Goal: Task Accomplishment & Management: Manage account settings

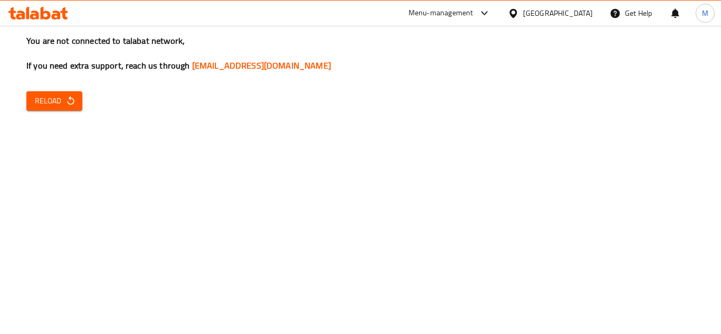
click at [653, 116] on div "You are not connected to talabat network, If you need extra support, reach us t…" at bounding box center [360, 167] width 721 height 334
click at [48, 98] on span "Reload" at bounding box center [54, 101] width 39 height 13
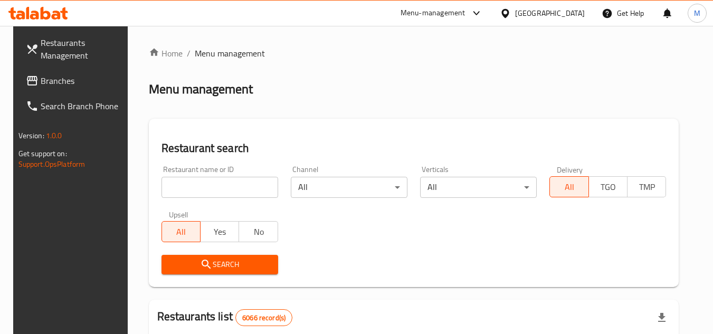
click at [260, 188] on input "search" at bounding box center [220, 187] width 117 height 21
paste input "674171"
type input "674171"
click button "Search" at bounding box center [220, 265] width 117 height 20
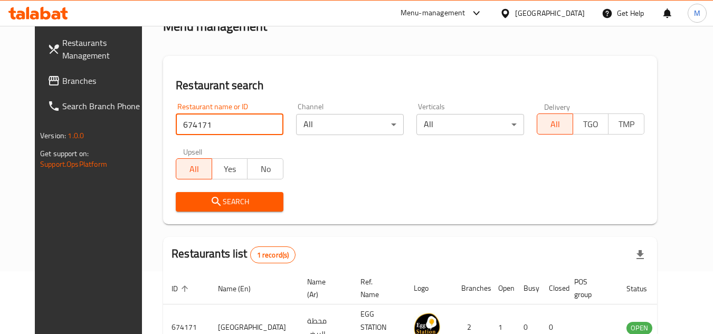
scroll to position [128, 0]
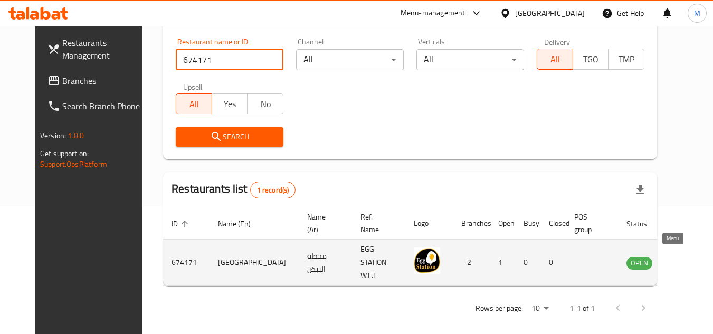
click at [689, 261] on icon "enhanced table" at bounding box center [691, 263] width 4 height 4
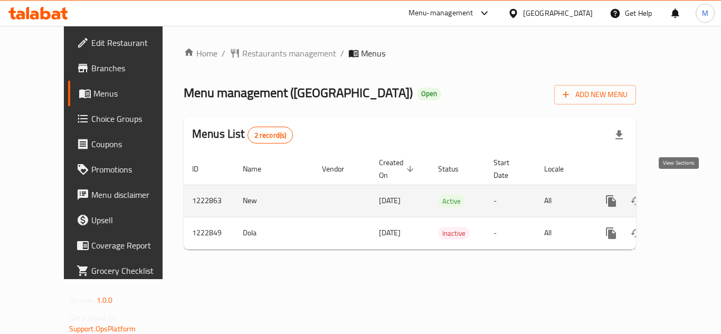
click at [683, 196] on icon "enhanced table" at bounding box center [688, 201] width 10 height 10
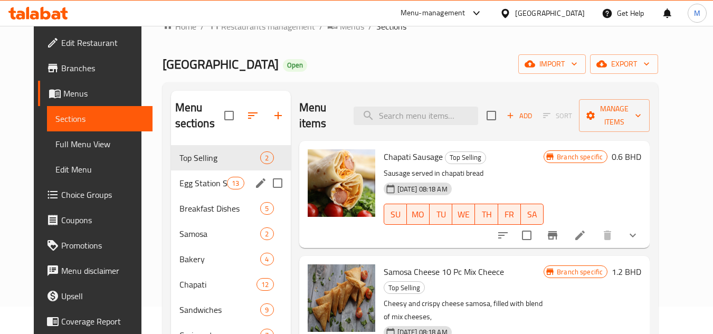
scroll to position [53, 0]
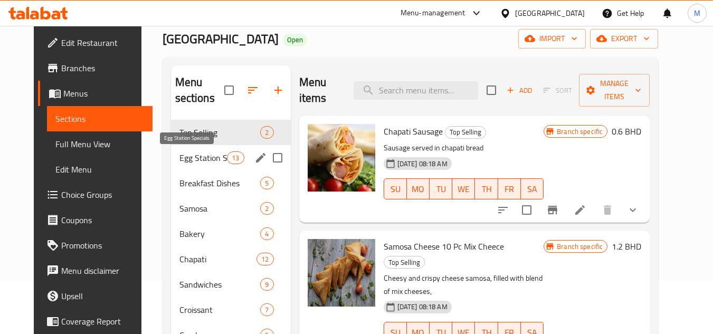
click at [198, 157] on span "Egg Station Specials" at bounding box center [204, 158] width 48 height 13
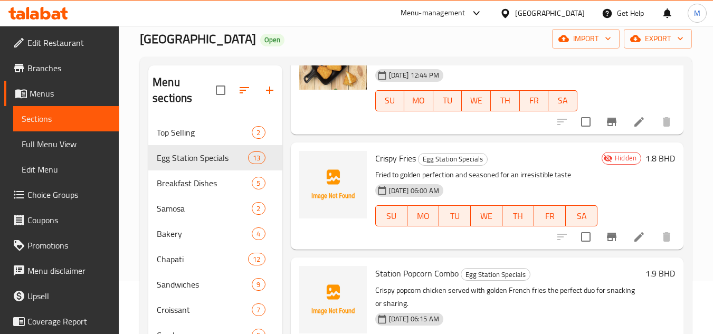
scroll to position [211, 0]
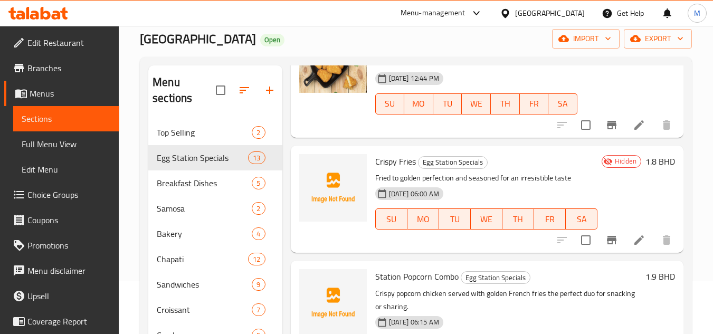
click at [698, 159] on div "Home / Restaurants management / Menus / Sections Egg Station Open import export…" at bounding box center [416, 202] width 595 height 459
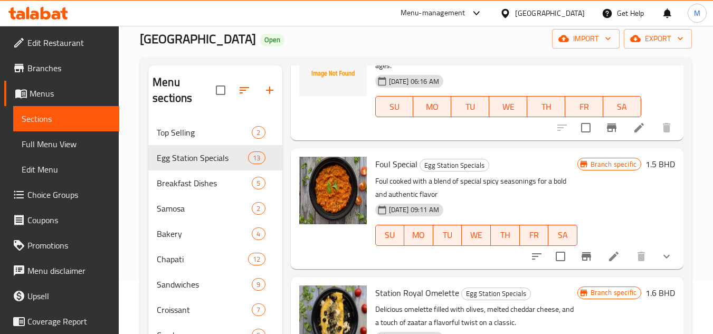
scroll to position [475, 0]
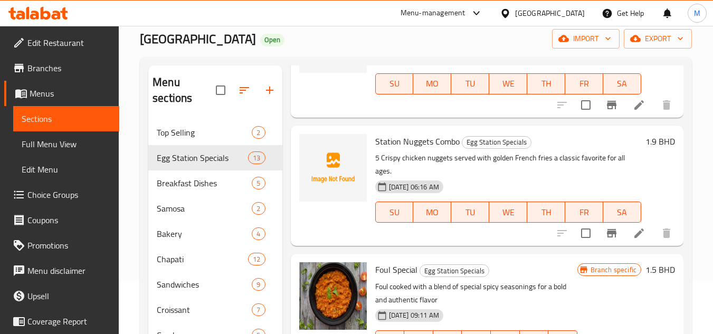
click at [692, 160] on div "Menu sections Top Selling 2 Egg Station Specials 13 Breakfast Dishes 5 Samosa 2…" at bounding box center [416, 234] width 552 height 354
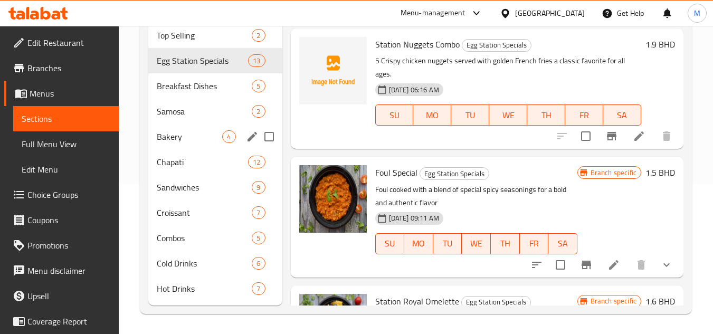
scroll to position [151, 0]
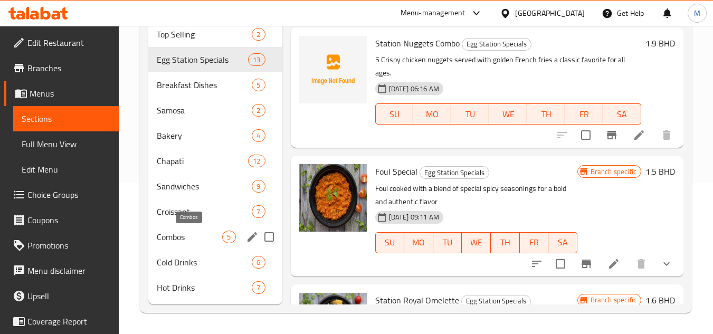
click at [176, 237] on span "Combos" at bounding box center [189, 237] width 65 height 13
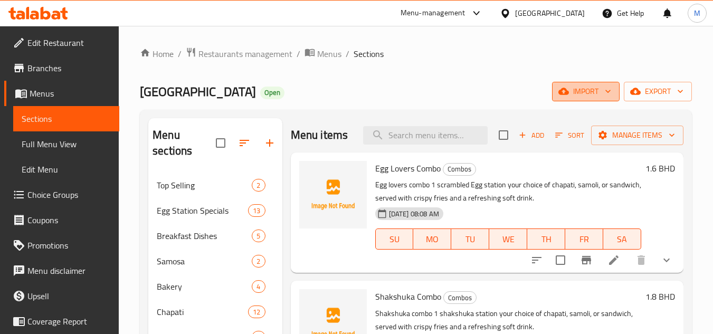
click at [603, 87] on span "import" at bounding box center [586, 91] width 51 height 13
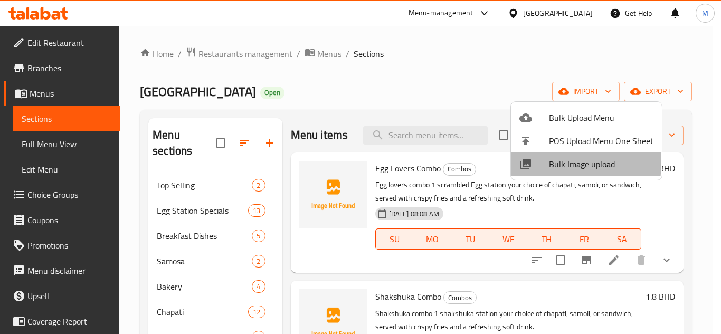
click at [538, 163] on div at bounding box center [535, 164] width 30 height 13
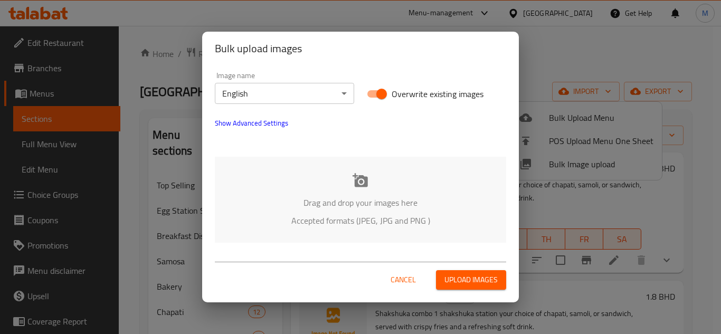
click at [276, 180] on div "Drag and drop your images here Accepted formats (JPEG, JPG and PNG )" at bounding box center [361, 200] width 292 height 86
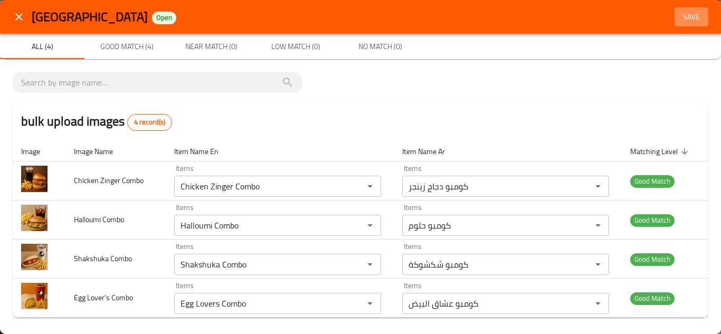
click at [682, 15] on span "Save" at bounding box center [691, 17] width 25 height 13
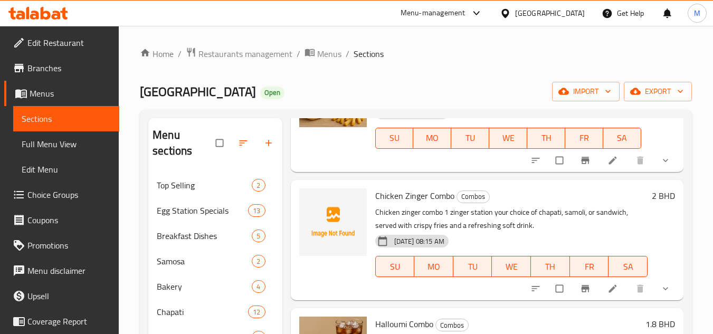
scroll to position [264, 0]
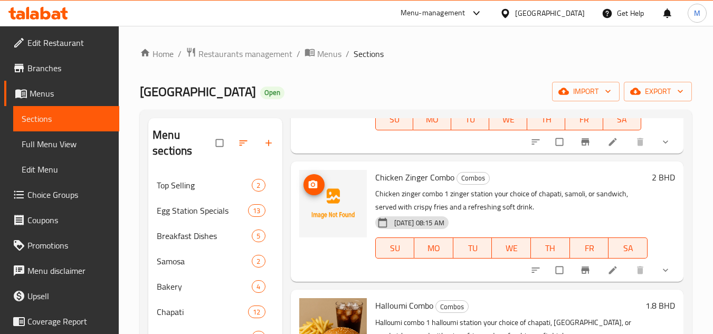
click at [308, 182] on icon "upload picture" at bounding box center [313, 185] width 11 height 11
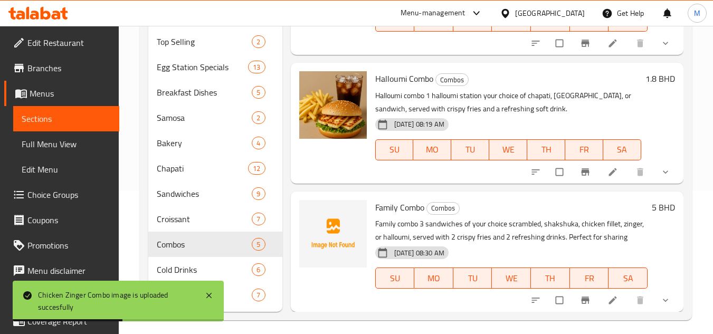
scroll to position [151, 0]
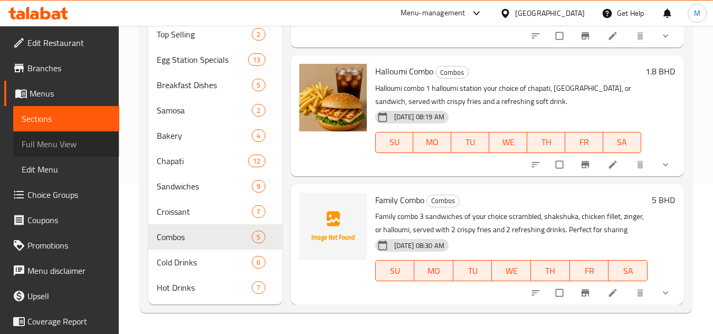
click at [75, 144] on span "Full Menu View" at bounding box center [66, 144] width 89 height 13
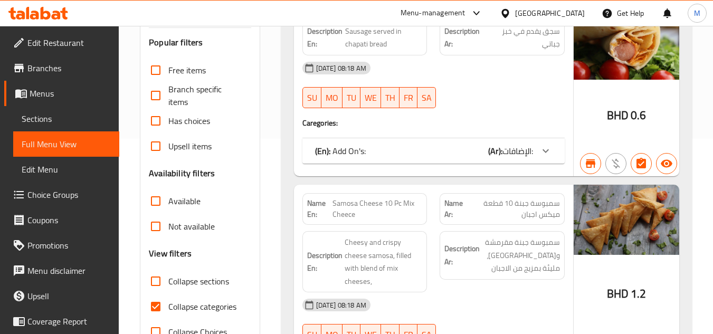
scroll to position [257, 0]
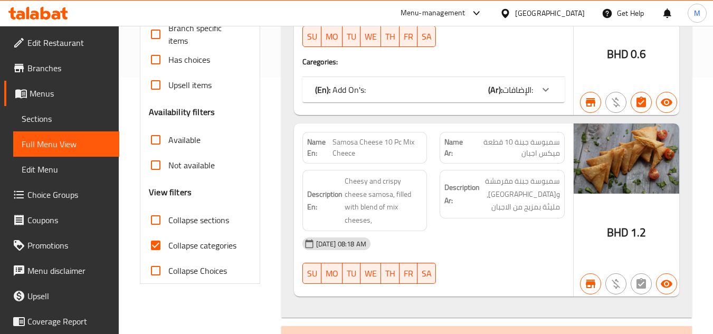
click at [159, 219] on input "Collapse sections" at bounding box center [155, 220] width 25 height 25
checkbox input "true"
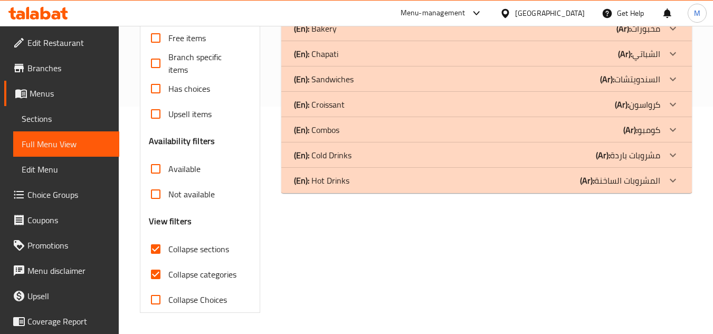
scroll to position [228, 0]
click at [674, 126] on icon at bounding box center [673, 130] width 13 height 13
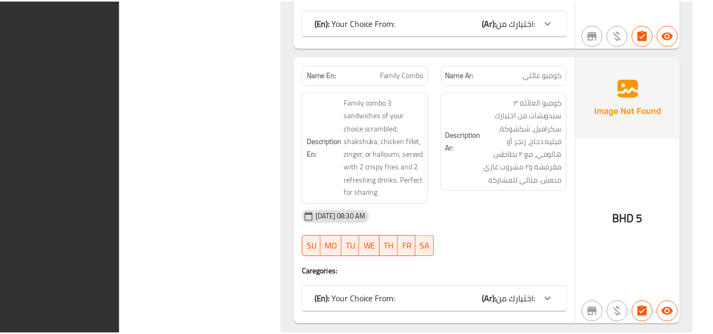
scroll to position [1449, 0]
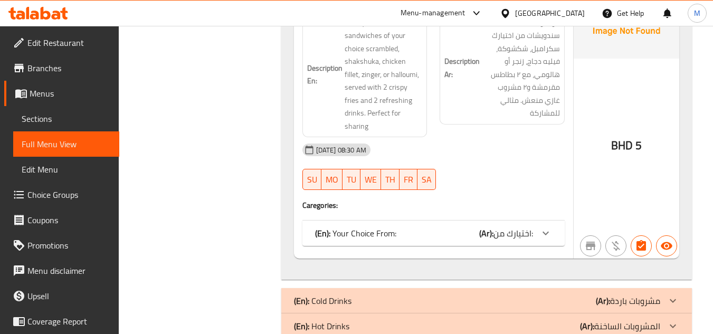
click at [48, 1] on div "Menu-management Bahrain Get Help M" at bounding box center [356, 13] width 713 height 25
click at [57, 12] on icon at bounding box center [56, 15] width 9 height 9
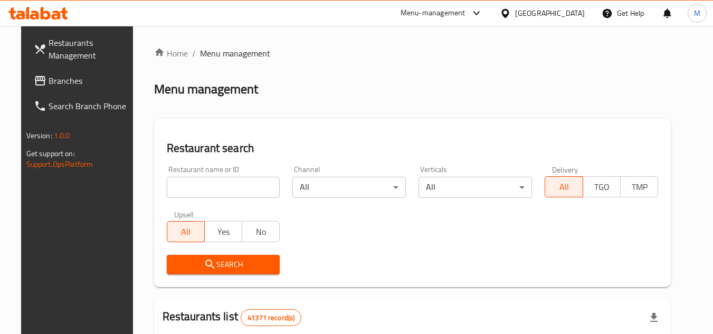
click at [258, 187] on input "search" at bounding box center [224, 187] width 114 height 21
paste input "706865"
click button "Search" at bounding box center [224, 265] width 114 height 20
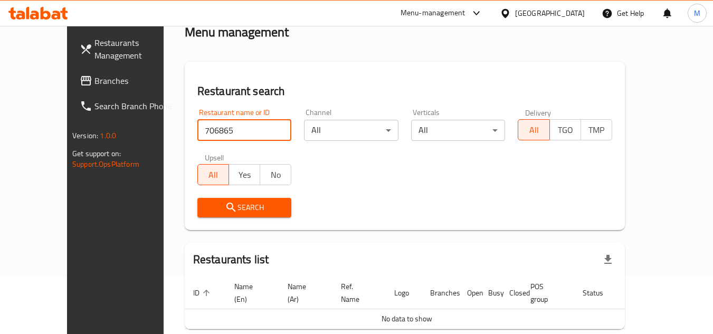
scroll to position [97, 0]
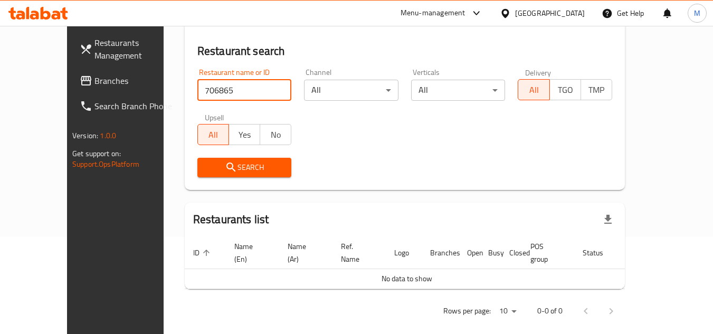
click at [219, 95] on input "706865" at bounding box center [245, 90] width 95 height 21
paste input "Berrybliss"
click button "Search" at bounding box center [245, 168] width 95 height 20
click at [198, 88] on input "Berrybliss" at bounding box center [245, 90] width 95 height 21
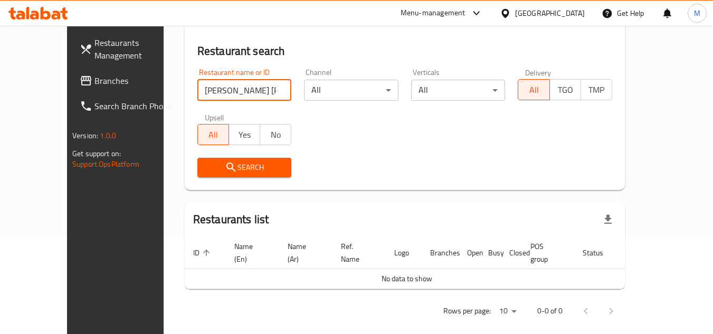
type input "Berry bliss"
click button "Search" at bounding box center [245, 168] width 95 height 20
click at [57, 11] on icon at bounding box center [38, 13] width 60 height 13
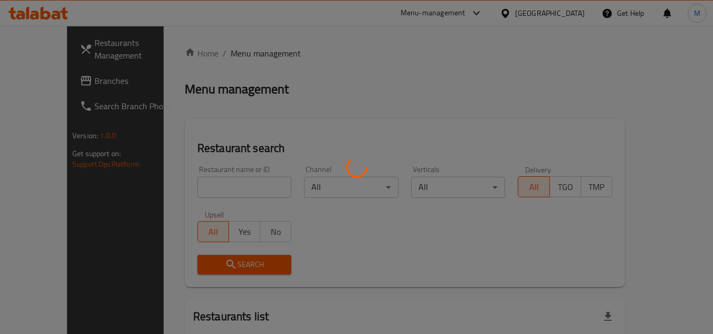
scroll to position [87, 0]
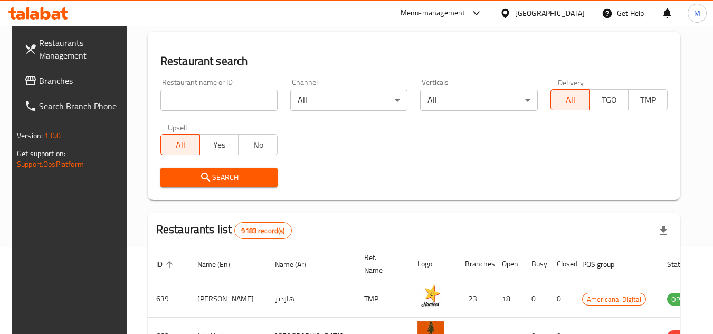
click at [57, 15] on icon at bounding box center [38, 13] width 60 height 13
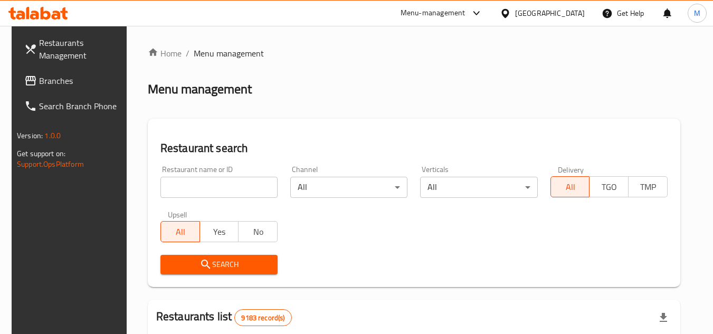
scroll to position [87, 0]
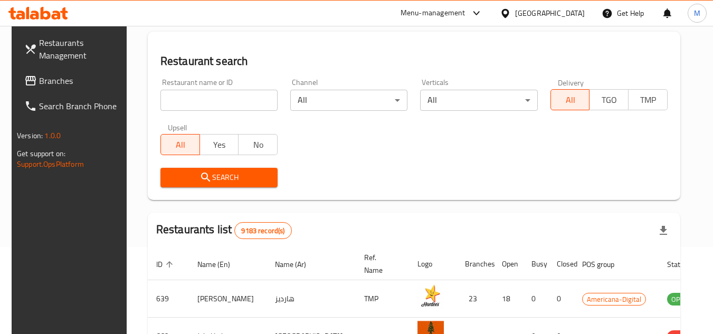
click at [223, 92] on input "search" at bounding box center [219, 100] width 117 height 21
paste input "706865"
type input "706865"
click button "Search" at bounding box center [219, 178] width 117 height 20
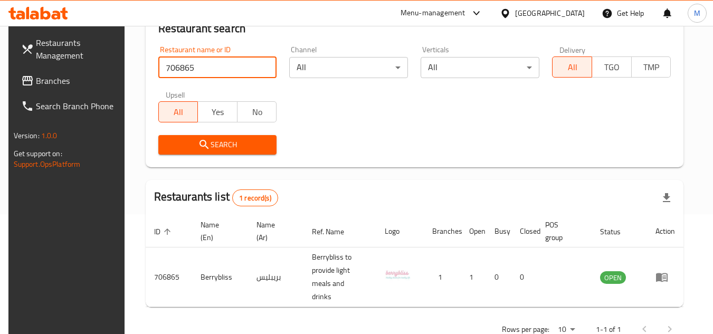
scroll to position [137, 0]
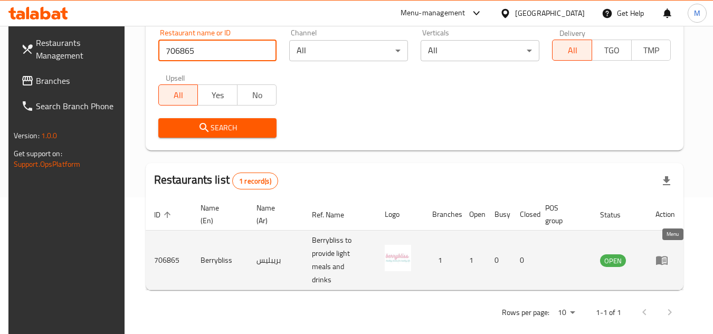
click at [669, 254] on icon "enhanced table" at bounding box center [662, 260] width 13 height 13
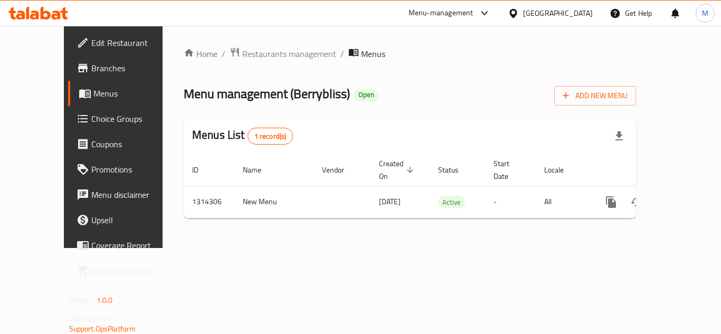
click at [382, 248] on div "Home / Restaurants management / Menus Menu management ( Berrybliss ) Open Add N…" at bounding box center [410, 137] width 495 height 222
click at [92, 41] on span "Edit Restaurant" at bounding box center [133, 42] width 84 height 13
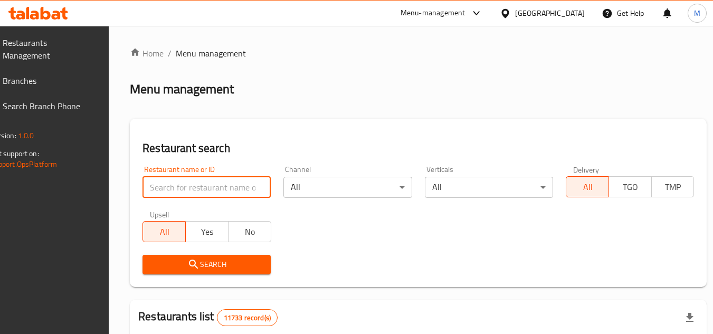
click at [231, 190] on input "search" at bounding box center [207, 187] width 128 height 21
paste input "669334"
type input "669334"
click button "Search" at bounding box center [207, 265] width 128 height 20
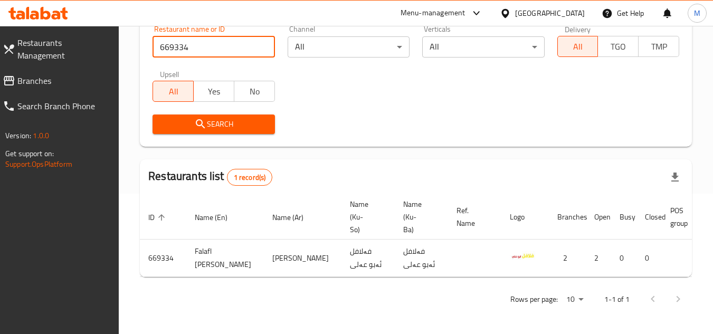
scroll to position [0, 65]
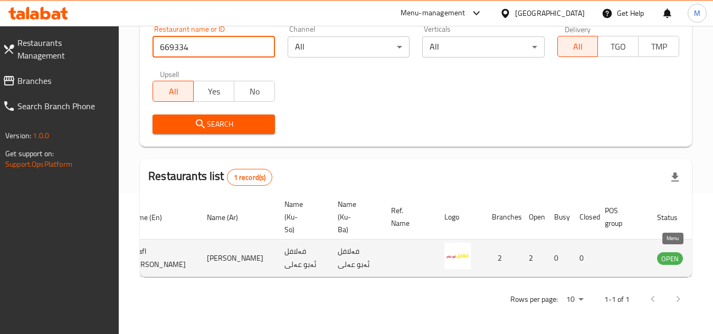
click at [705, 243] on td "enhanced table" at bounding box center [723, 258] width 36 height 37
click at [713, 252] on icon "enhanced table" at bounding box center [719, 258] width 13 height 13
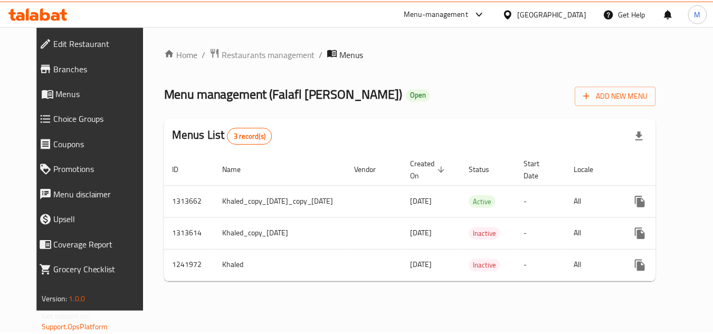
scroll to position [0, 55]
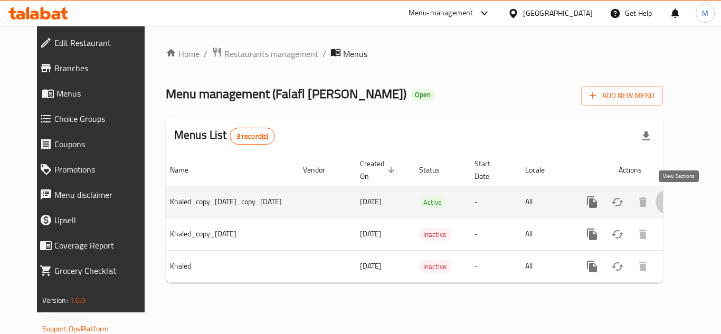
click at [681, 199] on link "enhanced table" at bounding box center [668, 202] width 25 height 25
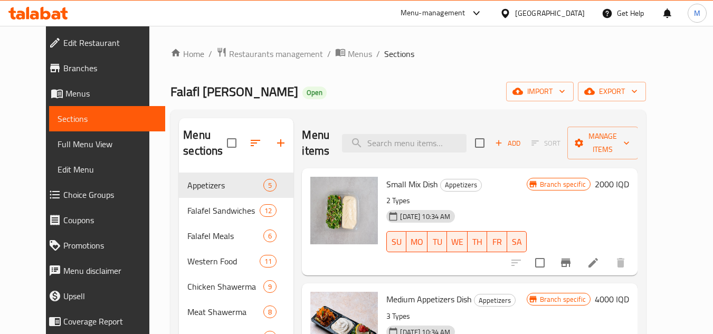
click at [668, 151] on div "Home / Restaurants management / Menus / Sections Falafl Abu Ali Open import exp…" at bounding box center [408, 254] width 518 height 456
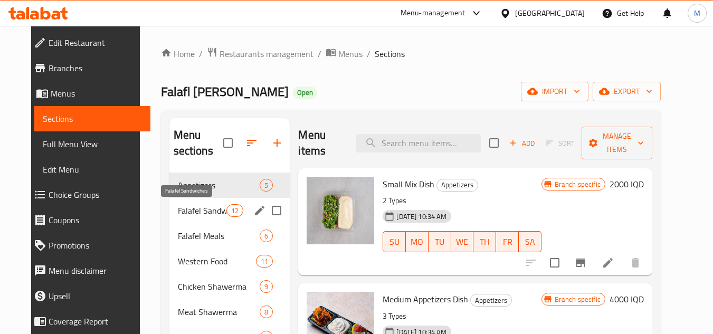
click at [191, 209] on span "Falafel Sandwiches" at bounding box center [202, 210] width 49 height 13
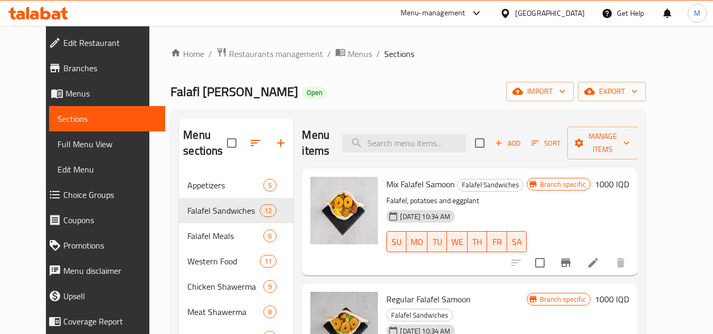
click at [506, 57] on ol "Home / Restaurants management / Menus / Sections" at bounding box center [409, 54] width 476 height 14
click at [574, 92] on button "import" at bounding box center [540, 92] width 68 height 20
click at [566, 93] on span "import" at bounding box center [540, 91] width 51 height 13
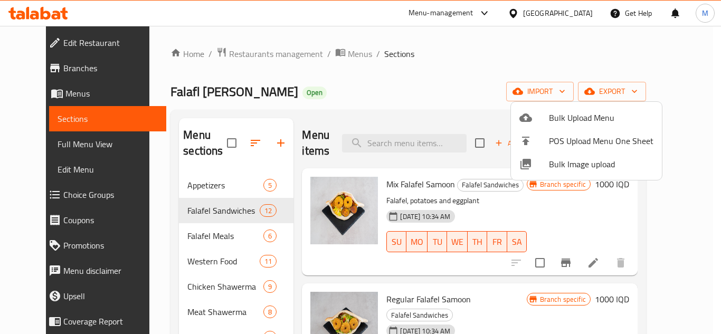
click at [557, 161] on span "Bulk Image upload" at bounding box center [601, 164] width 105 height 13
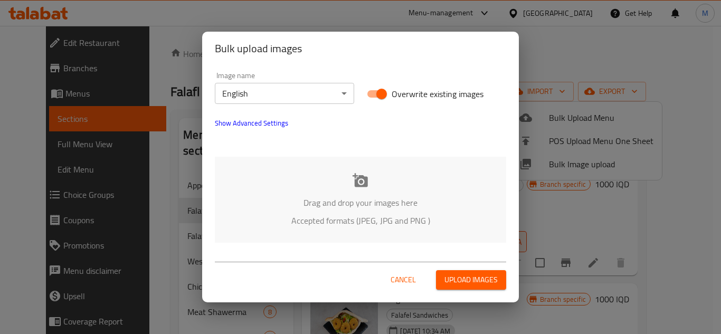
click at [260, 208] on p "Drag and drop your images here" at bounding box center [361, 202] width 260 height 13
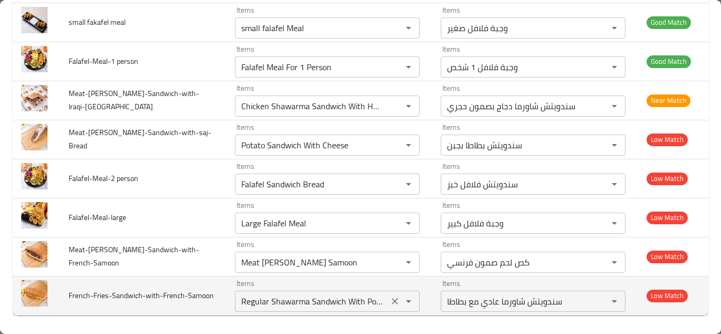
scroll to position [486, 0]
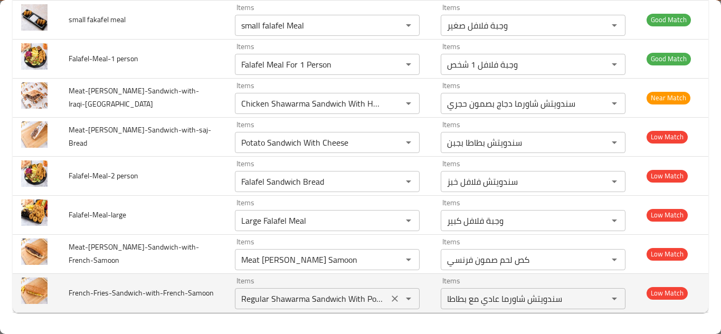
click at [299, 299] on input "Regular Shawarma Sandwich With Potatoes" at bounding box center [311, 299] width 147 height 15
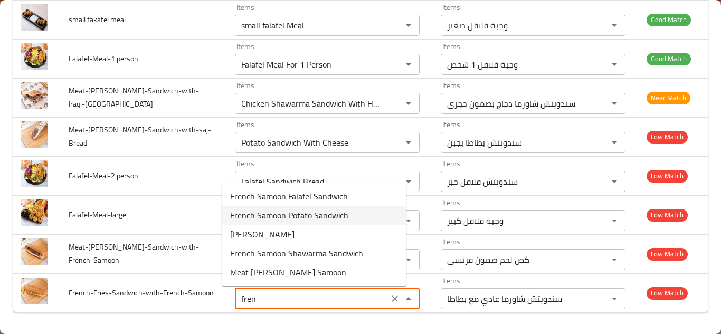
click at [294, 218] on span "French Samoon Potato Sandwich" at bounding box center [289, 215] width 118 height 13
type input "French Samoon Potato Sandwich"
type input "سندويتش بطاطا صمون فرنسي"
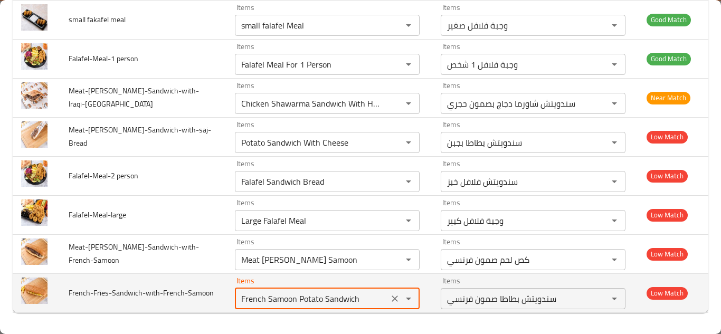
type input "French Samoon Potato Sandwich"
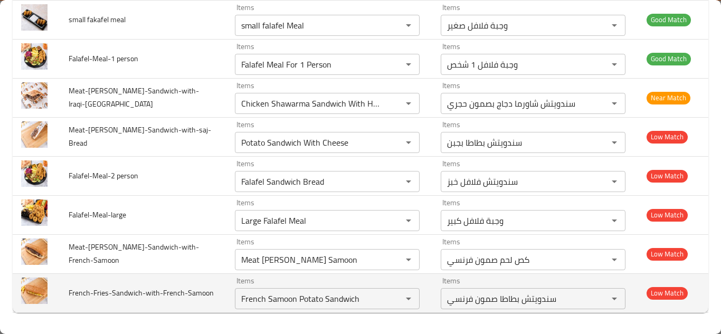
click at [201, 290] on td "French-Fries-Sandwich-with-French-Samoon" at bounding box center [143, 293] width 166 height 39
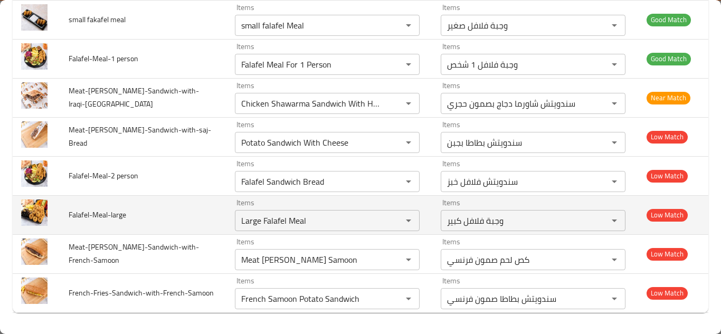
click at [203, 220] on td "Falafel-Meal-large" at bounding box center [143, 214] width 166 height 39
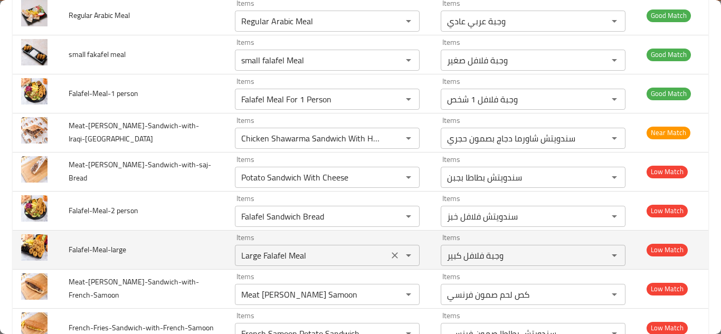
scroll to position [433, 0]
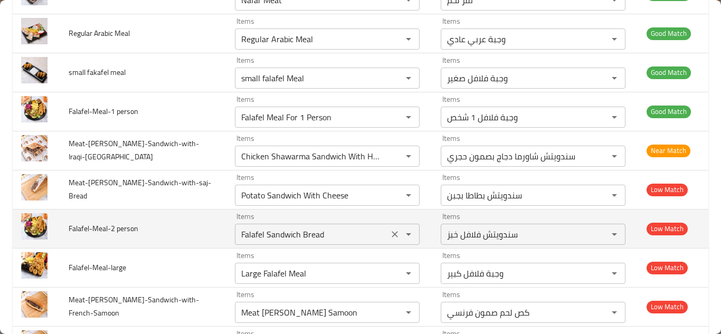
click at [310, 231] on person "Falafel Sandwich Bread" at bounding box center [311, 234] width 147 height 15
type person "2"
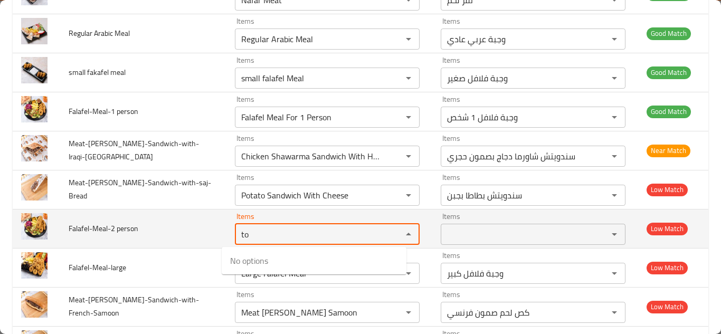
type person "t"
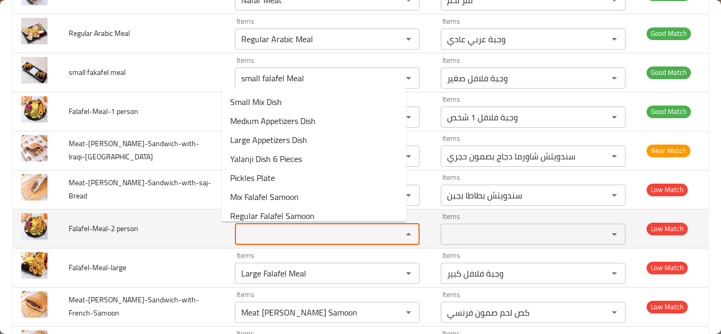
click at [126, 229] on span "Falafel-Meal-2 person" at bounding box center [104, 229] width 70 height 14
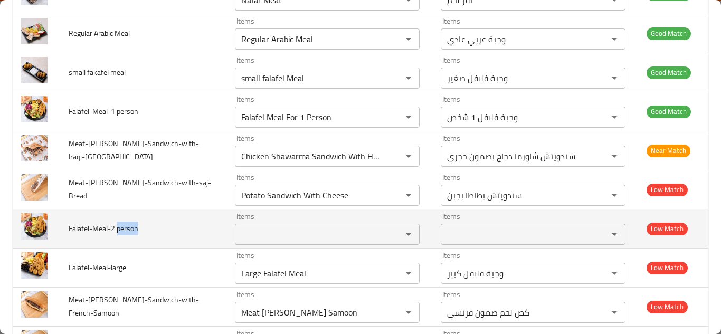
click at [126, 229] on span "Falafel-Meal-2 person" at bounding box center [104, 229] width 70 height 14
copy span "Falafel-Meal-2 person"
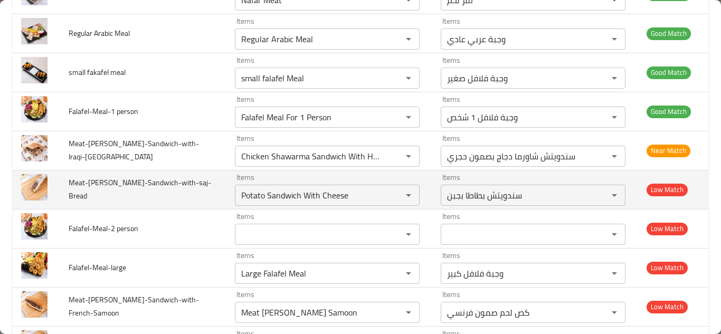
click at [208, 190] on td "Meat-Gus-Sandwich-with-saj-Bread" at bounding box center [143, 189] width 166 height 39
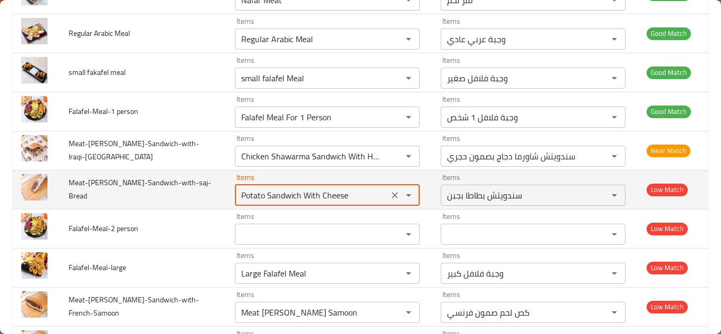
click at [287, 194] on input "Potato Sandwich With Cheese" at bounding box center [311, 195] width 147 height 15
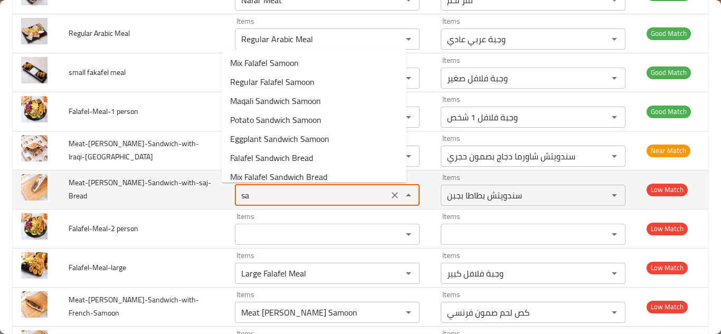
type input "saj"
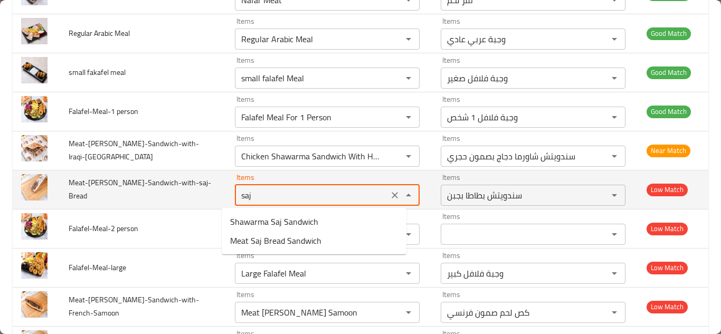
click at [390, 194] on icon "Clear" at bounding box center [395, 195] width 11 height 11
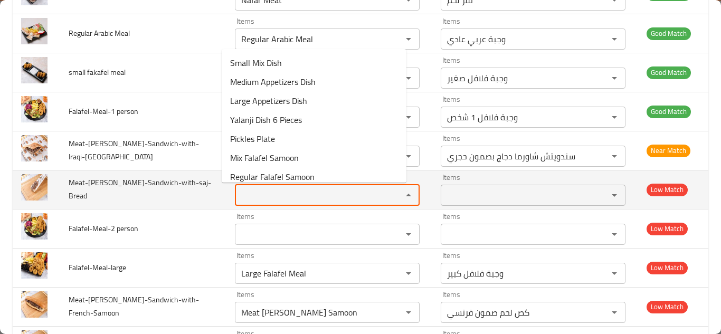
click at [137, 190] on span "Meat-Gus-Sandwich-with-saj-Bread" at bounding box center [140, 189] width 143 height 27
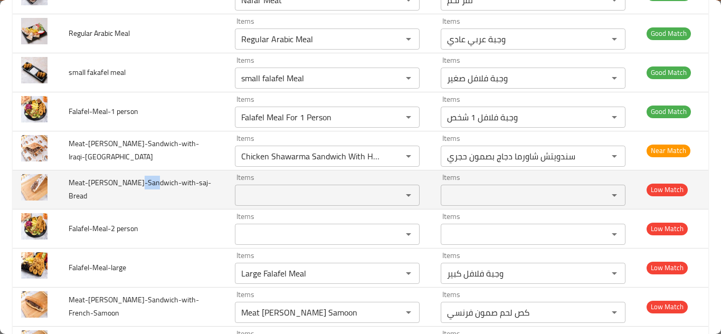
click at [137, 190] on span "Meat-Gus-Sandwich-with-saj-Bread" at bounding box center [140, 189] width 143 height 27
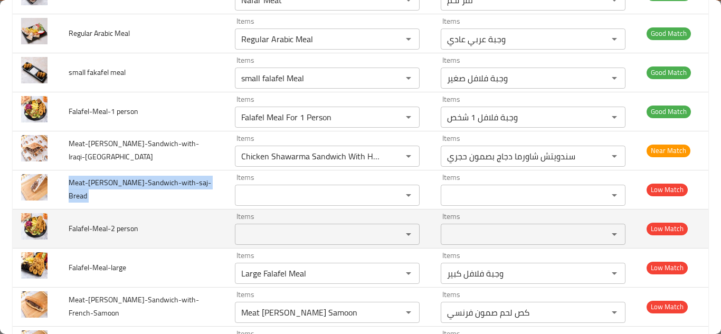
copy span "Meat-Gus-Sandwich-with-saj-Bread"
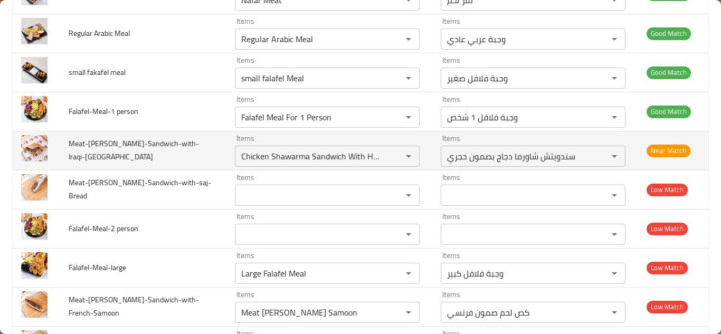
click at [203, 144] on td "Meat-Gus-Sandwich-with-Iraqi-Samoon" at bounding box center [143, 150] width 166 height 39
click at [281, 152] on input "Chicken Shawarma Sandwich With Hajari Samoon" at bounding box center [311, 156] width 147 height 15
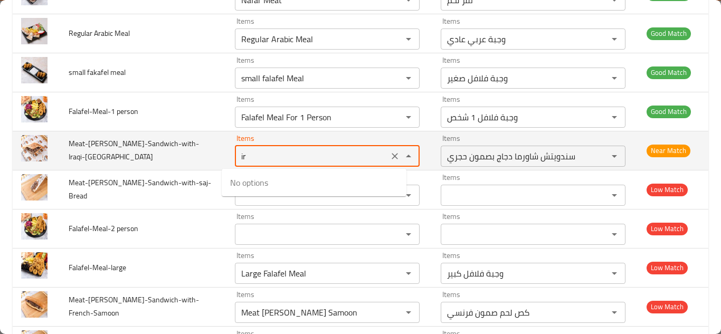
type input "i"
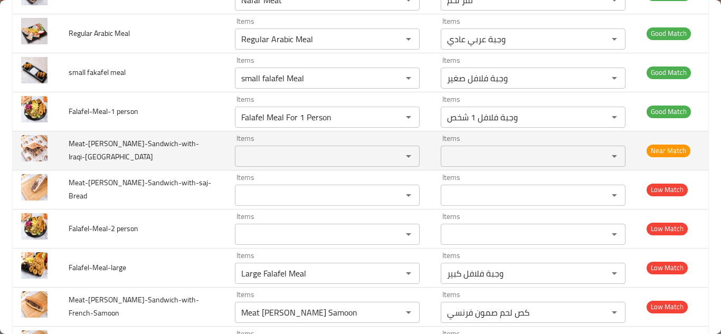
click at [166, 154] on span "Meat-Gus-Sandwich-with-Iraqi-Samoon" at bounding box center [134, 150] width 130 height 27
copy span "Meat-Gus-Sandwich-with-Iraqi-Samoon"
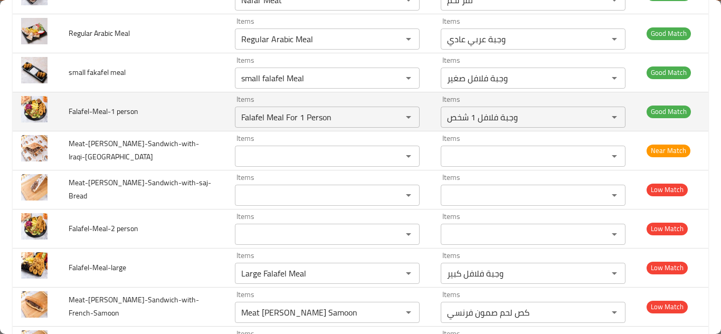
click at [141, 101] on td "Falafel-Meal-1 person" at bounding box center [143, 111] width 166 height 39
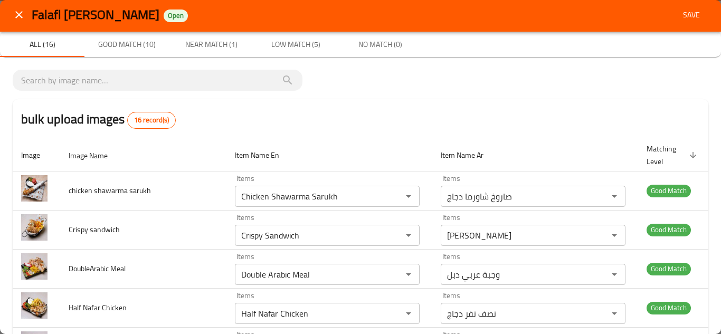
scroll to position [0, 0]
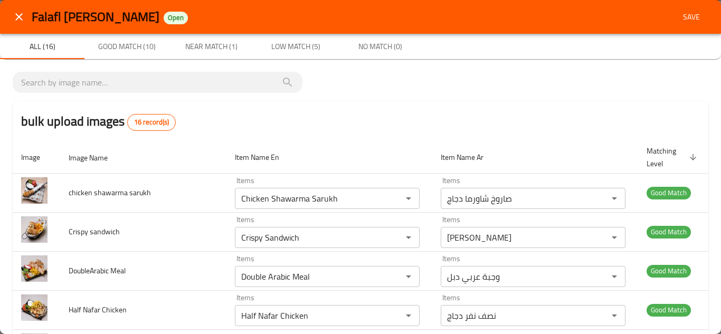
drag, startPoint x: 720, startPoint y: 283, endPoint x: 434, endPoint y: 115, distance: 331.9
click at [434, 115] on div "bulk upload images 16 record(s)" at bounding box center [361, 121] width 696 height 40
click at [679, 14] on span "Save" at bounding box center [691, 17] width 25 height 13
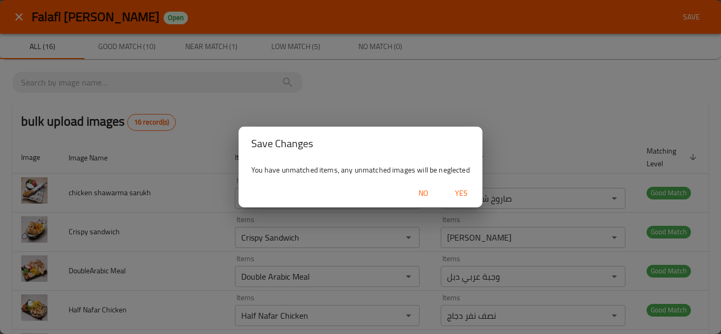
click at [462, 190] on span "Yes" at bounding box center [461, 193] width 25 height 13
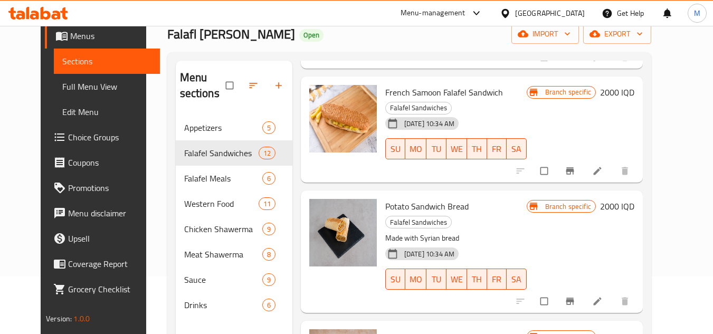
scroll to position [148, 0]
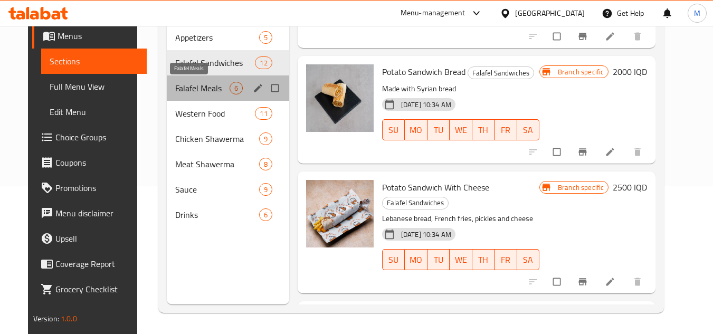
click at [177, 89] on span "Falafel Meals" at bounding box center [202, 88] width 54 height 13
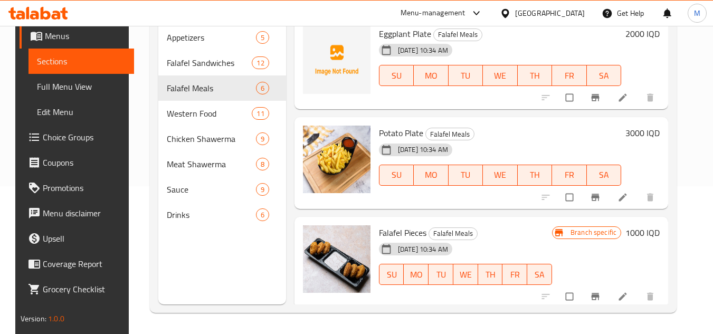
scroll to position [334, 0]
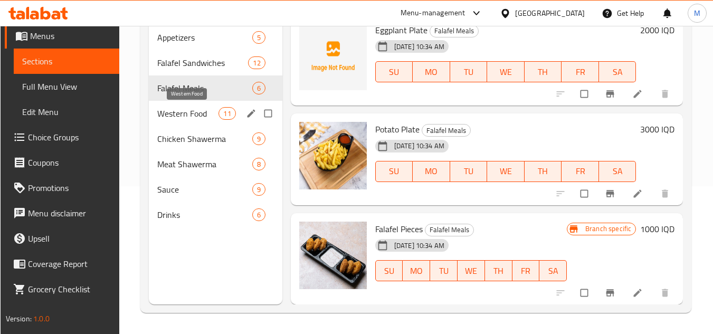
click at [174, 114] on span "Western Food" at bounding box center [188, 113] width 62 height 13
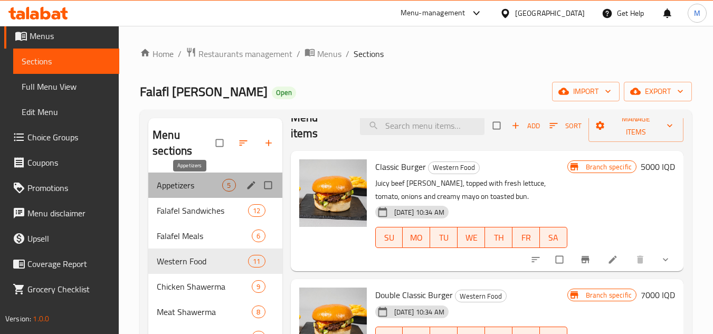
click at [184, 184] on span "Appetizers" at bounding box center [189, 185] width 65 height 13
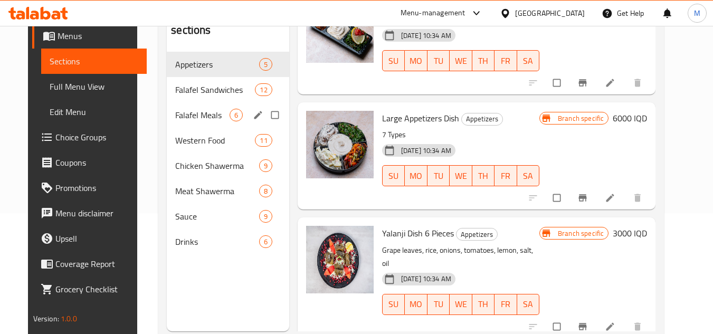
scroll to position [95, 0]
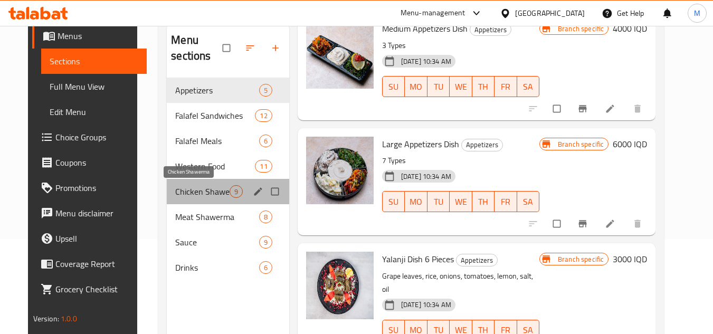
click at [222, 196] on span "Chicken Shawerma" at bounding box center [202, 191] width 54 height 13
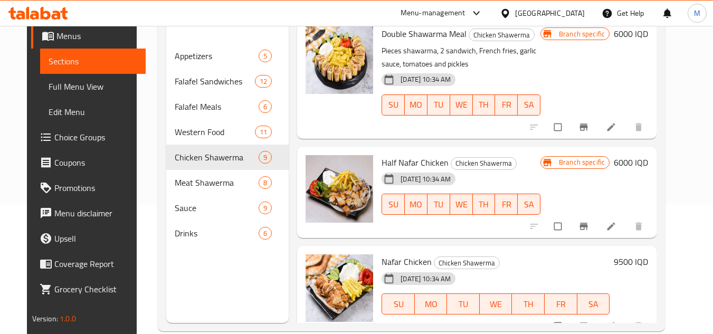
scroll to position [148, 0]
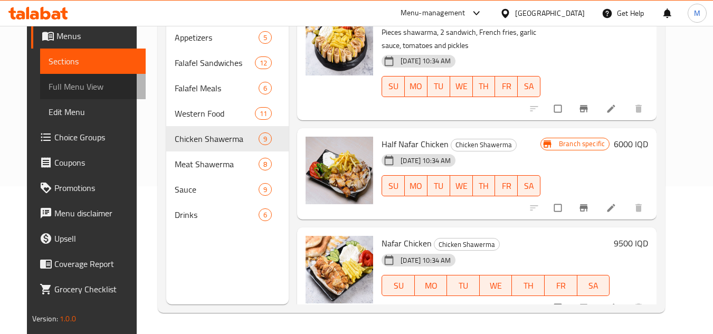
click at [84, 87] on span "Full Menu View" at bounding box center [93, 86] width 89 height 13
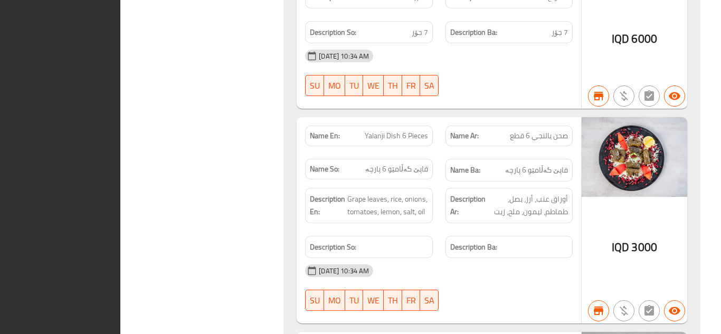
scroll to position [913, 0]
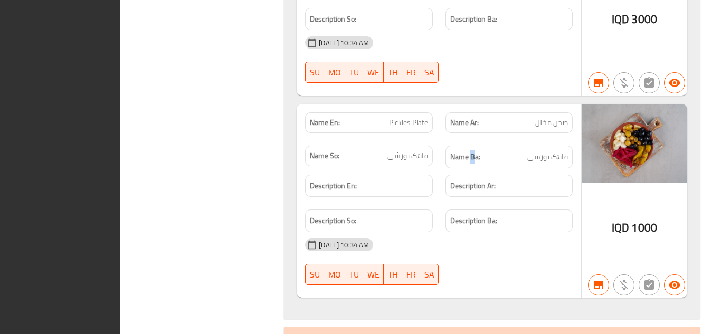
click at [475, 163] on div "Name Ba: قاپێک تورشی" at bounding box center [509, 157] width 127 height 23
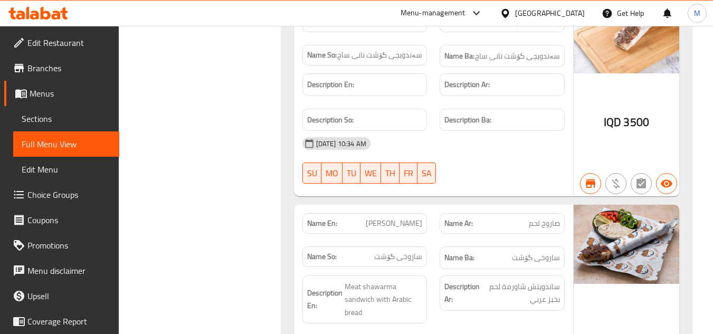
scroll to position [10787, 0]
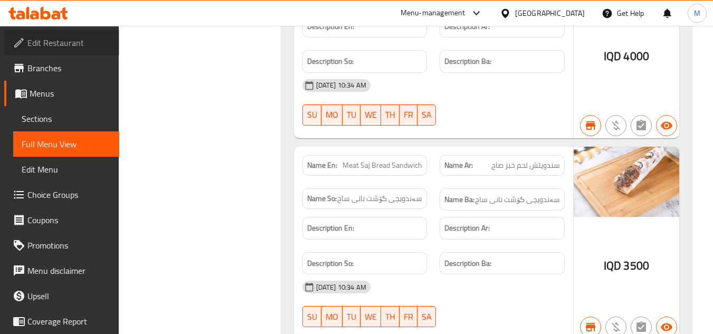
click at [70, 34] on link "Edit Restaurant" at bounding box center [61, 42] width 115 height 25
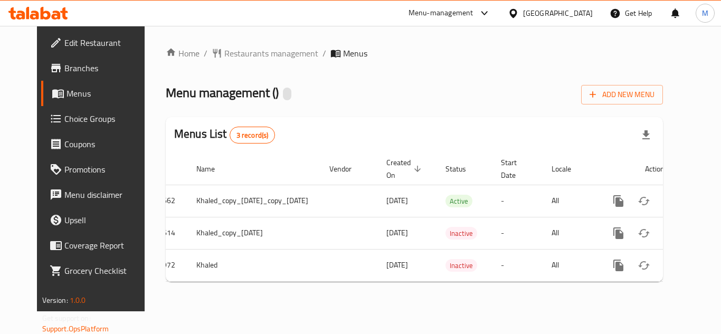
scroll to position [0, 55]
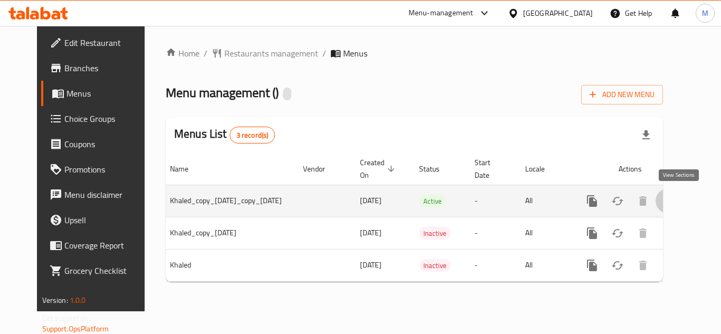
click at [675, 197] on icon "enhanced table" at bounding box center [668, 201] width 13 height 13
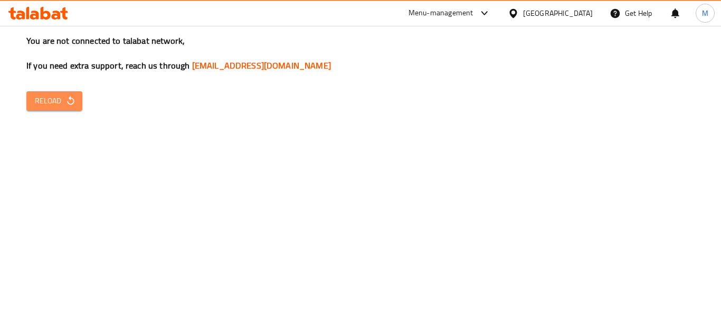
click at [52, 98] on span "Reload" at bounding box center [54, 101] width 39 height 13
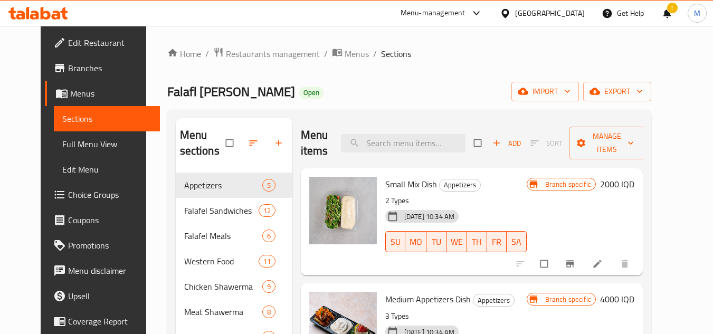
click at [46, 14] on icon at bounding box center [38, 13] width 60 height 13
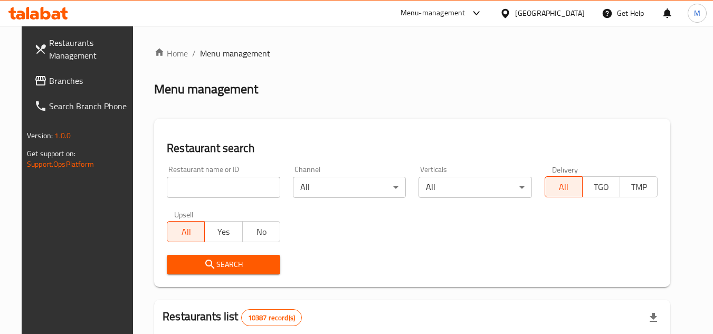
click at [244, 193] on input "search" at bounding box center [224, 187] width 114 height 21
paste input "14860"
type input "14860"
click button "Search" at bounding box center [224, 265] width 114 height 20
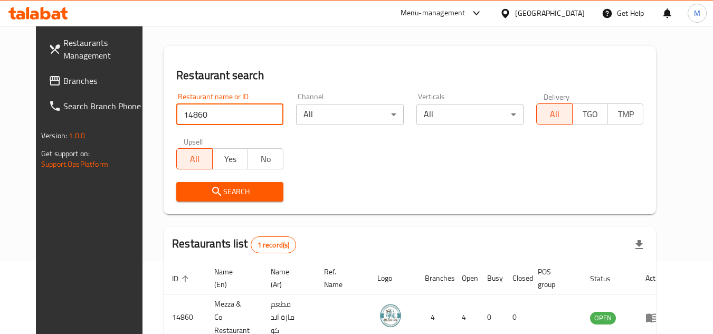
scroll to position [128, 0]
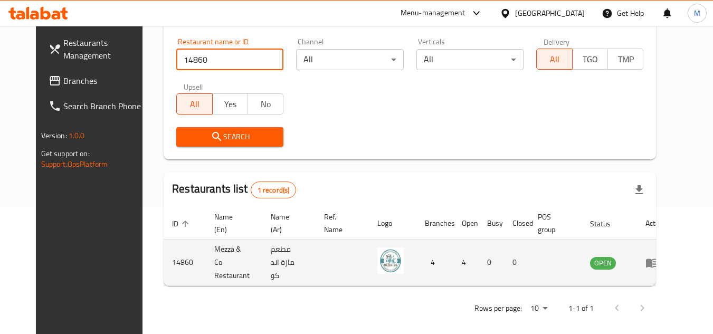
click at [665, 257] on link "enhanced table" at bounding box center [656, 263] width 20 height 13
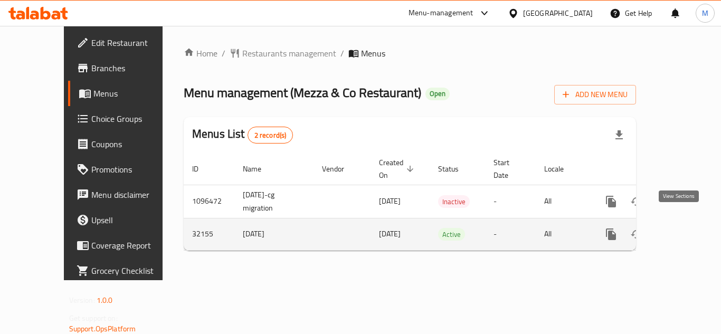
click at [688, 222] on link "enhanced table" at bounding box center [687, 234] width 25 height 25
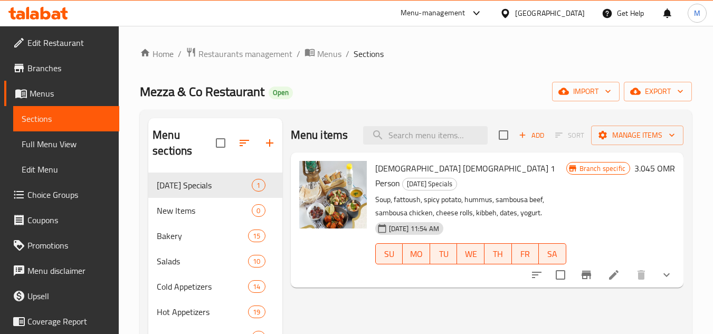
click at [412, 90] on div "Mezza & Co Restaurant Open import export" at bounding box center [416, 92] width 552 height 20
click at [181, 215] on span "New Items" at bounding box center [189, 210] width 65 height 13
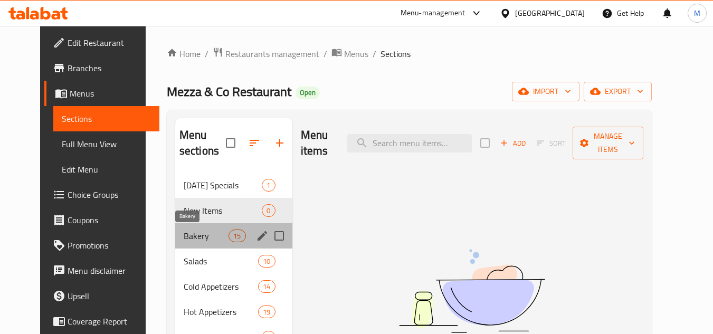
click at [184, 236] on span "Bakery" at bounding box center [206, 236] width 45 height 13
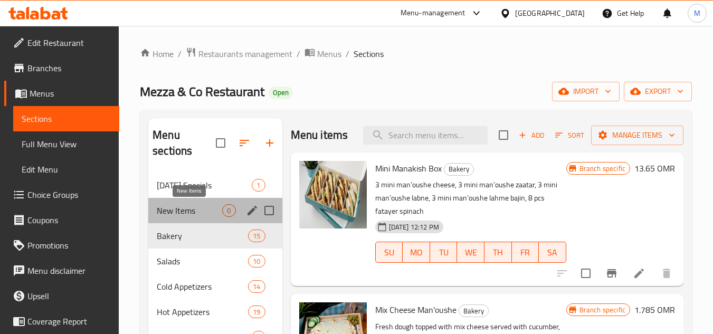
click at [193, 212] on span "New Items" at bounding box center [189, 210] width 65 height 13
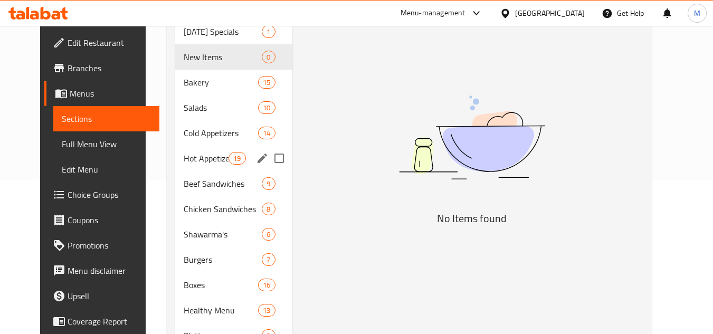
scroll to position [158, 0]
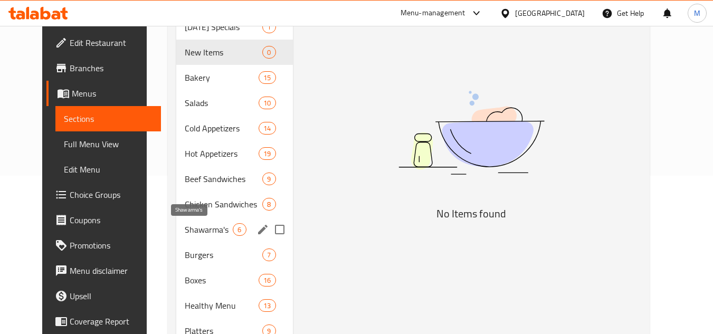
click at [185, 230] on span "Shawarma's" at bounding box center [209, 229] width 48 height 13
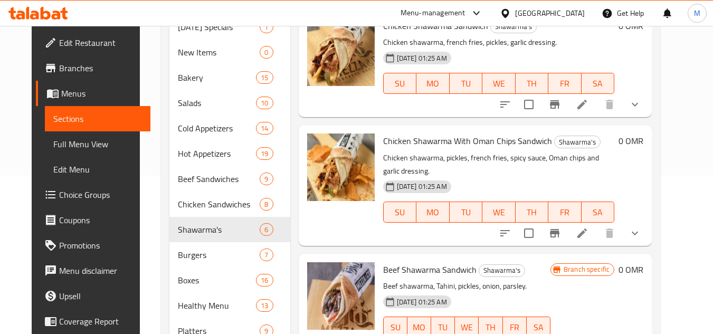
click at [55, 17] on icon at bounding box center [38, 13] width 60 height 13
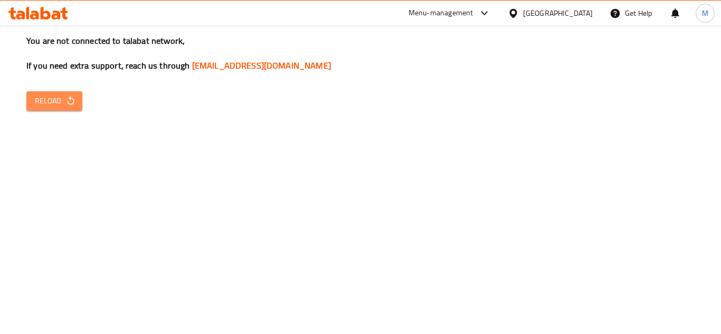
click at [47, 101] on span "Reload" at bounding box center [54, 101] width 39 height 13
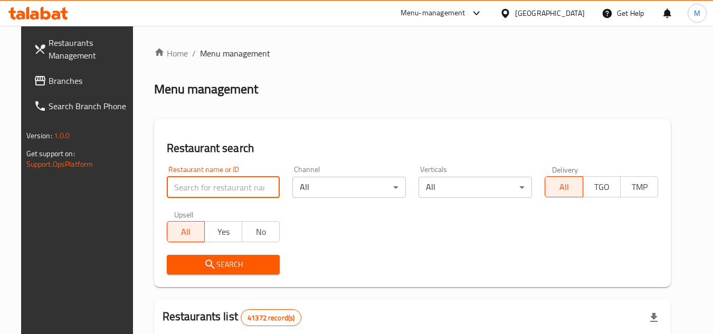
click at [247, 185] on input "search" at bounding box center [224, 187] width 114 height 21
paste input "656207"
type input "656207"
click button "Search" at bounding box center [224, 265] width 114 height 20
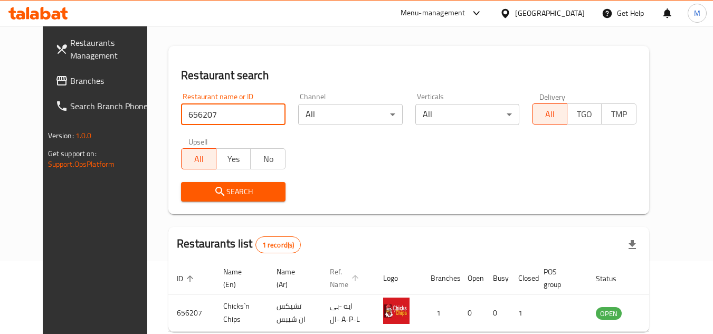
scroll to position [128, 0]
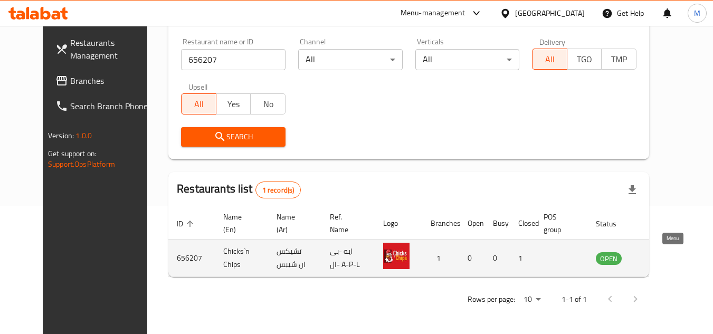
click at [664, 255] on icon "enhanced table" at bounding box center [658, 259] width 12 height 9
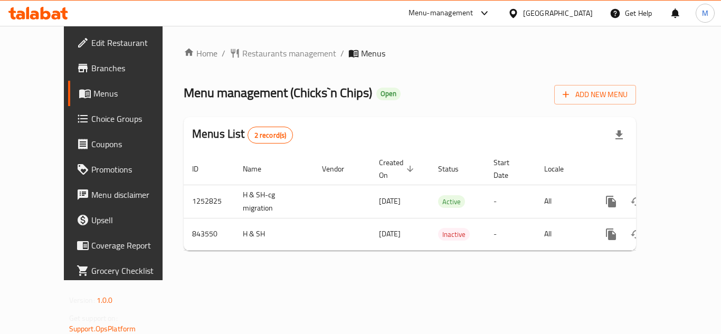
drag, startPoint x: 100, startPoint y: 42, endPoint x: 101, endPoint y: 34, distance: 8.0
click at [100, 41] on span "Edit Restaurant" at bounding box center [133, 42] width 84 height 13
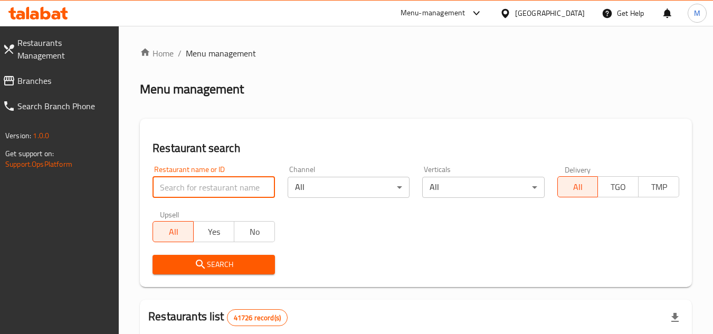
click at [252, 189] on input "search" at bounding box center [214, 187] width 122 height 21
paste input "25084"
type input "25084"
click button "Search" at bounding box center [214, 265] width 122 height 20
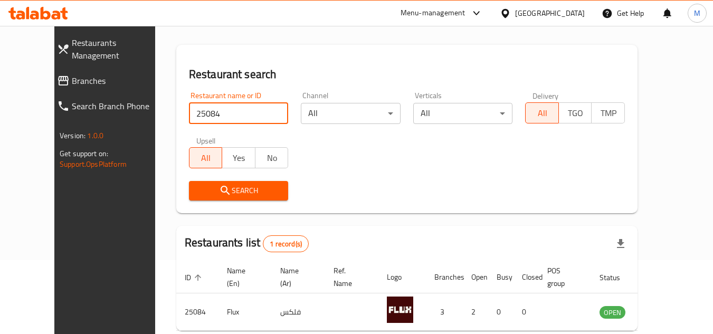
scroll to position [128, 0]
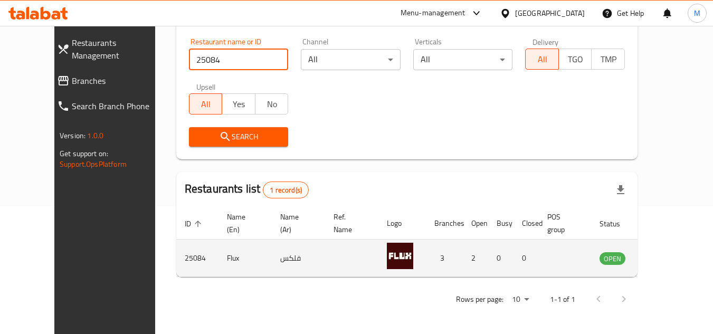
click at [668, 257] on icon "enhanced table" at bounding box center [661, 258] width 13 height 13
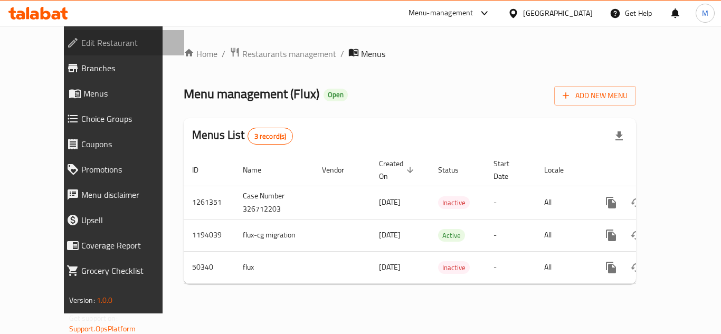
click at [95, 44] on span "Edit Restaurant" at bounding box center [128, 42] width 95 height 13
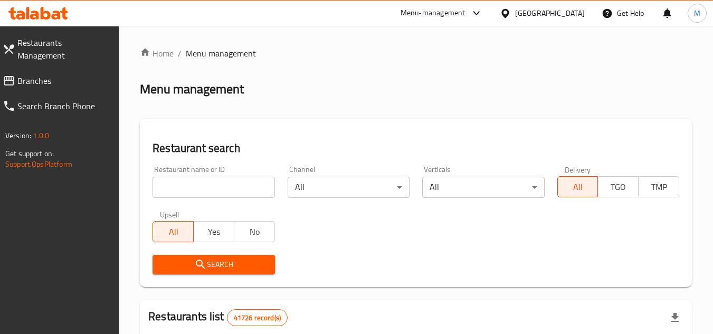
click at [262, 187] on input "search" at bounding box center [214, 187] width 122 height 21
paste input "25024"
type input "25024"
click button "Search" at bounding box center [214, 265] width 122 height 20
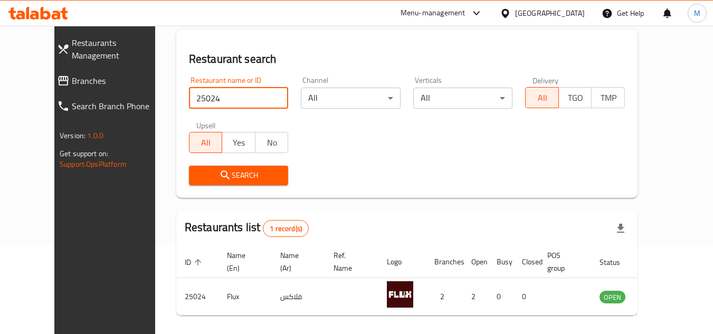
scroll to position [128, 0]
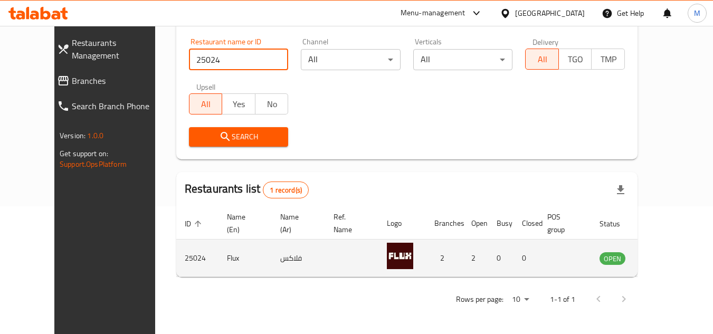
click at [668, 255] on icon "enhanced table" at bounding box center [662, 259] width 12 height 9
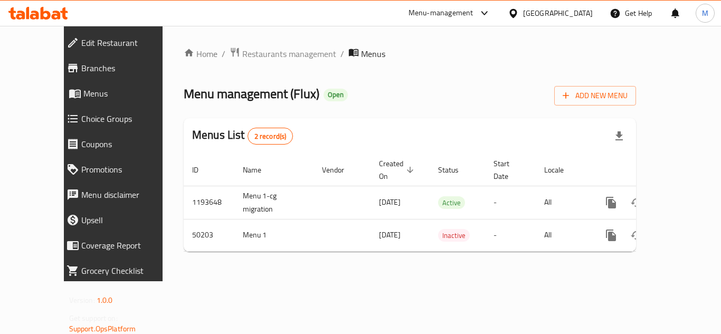
click at [81, 48] on span "Edit Restaurant" at bounding box center [128, 42] width 95 height 13
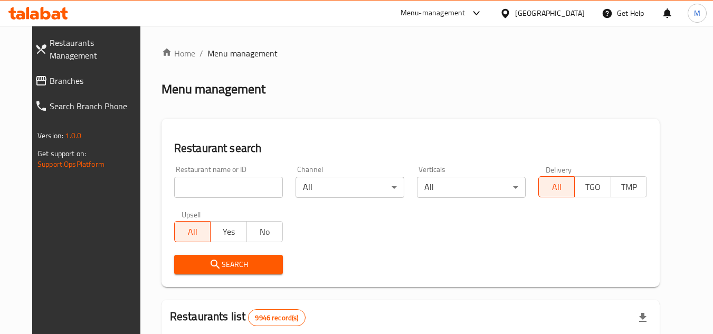
click at [53, 18] on icon at bounding box center [56, 15] width 9 height 9
click at [258, 195] on input "search" at bounding box center [228, 187] width 109 height 21
paste input "24971"
type input "24971"
click button "Search" at bounding box center [228, 265] width 109 height 20
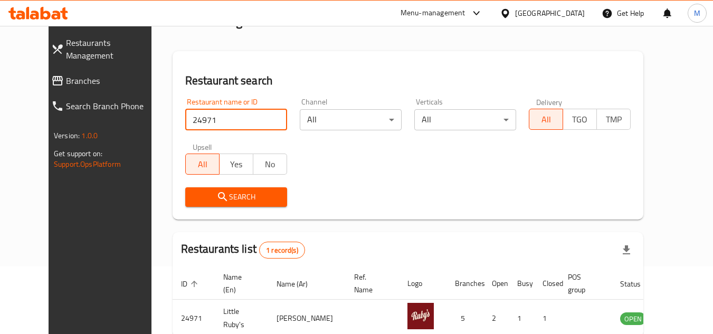
scroll to position [128, 0]
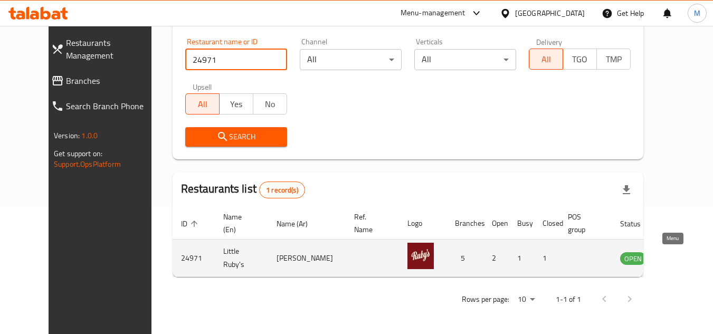
click at [677, 260] on icon "enhanced table" at bounding box center [683, 259] width 12 height 9
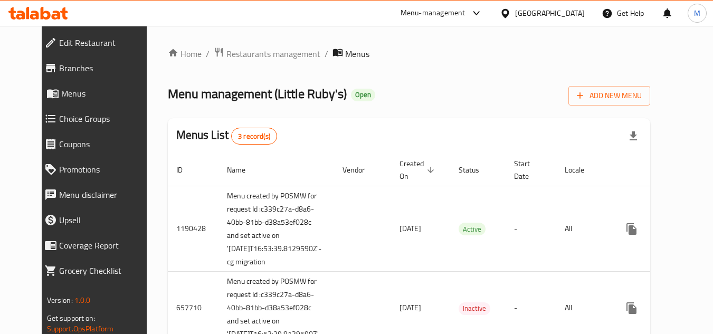
click at [89, 37] on span "Edit Restaurant" at bounding box center [105, 42] width 93 height 13
